Goal: Transaction & Acquisition: Purchase product/service

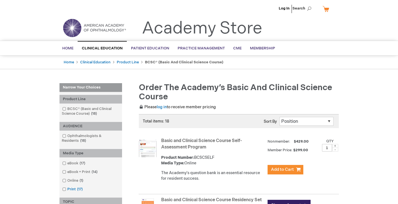
click at [75, 189] on link "Print 17 items" at bounding box center [73, 189] width 24 height 5
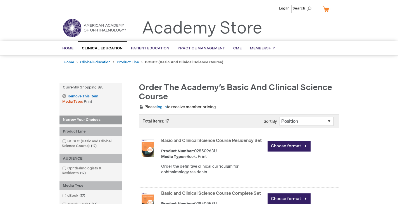
click at [209, 139] on link "Basic and Clinical Science Course Residency Set" at bounding box center [211, 140] width 100 height 5
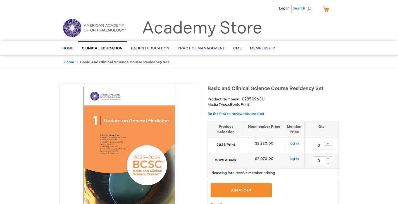
click at [309, 9] on span "Search" at bounding box center [302, 8] width 21 height 11
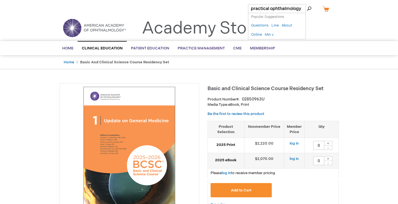
type input "practical ophthalmology"
click at [307, 4] on button "Search" at bounding box center [309, 8] width 4 height 9
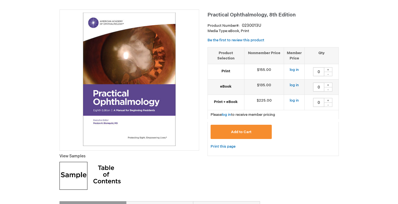
scroll to position [112, 0]
